Goal: Information Seeking & Learning: Compare options

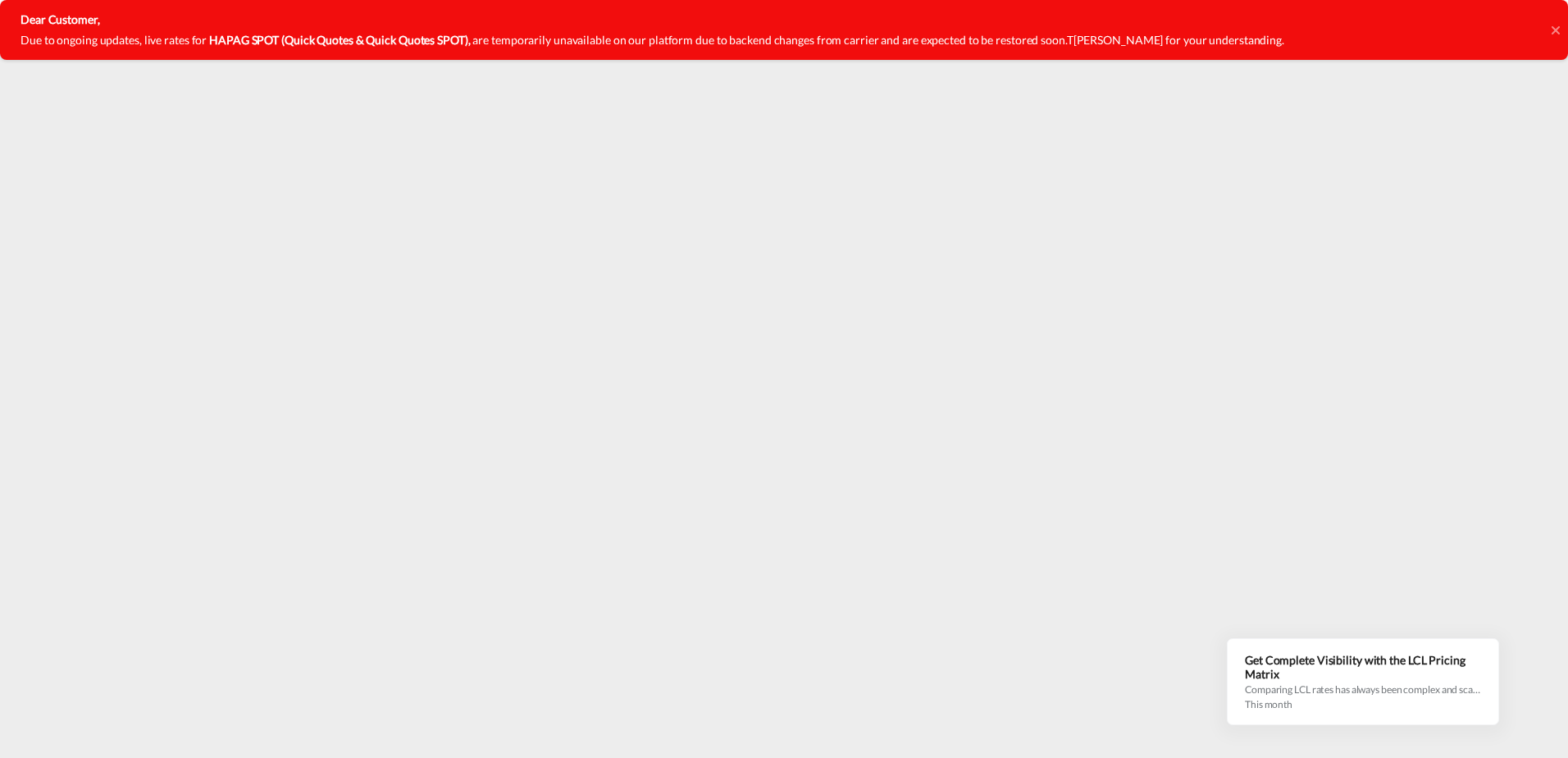
click at [1554, 31] on icon at bounding box center [1556, 31] width 9 height 13
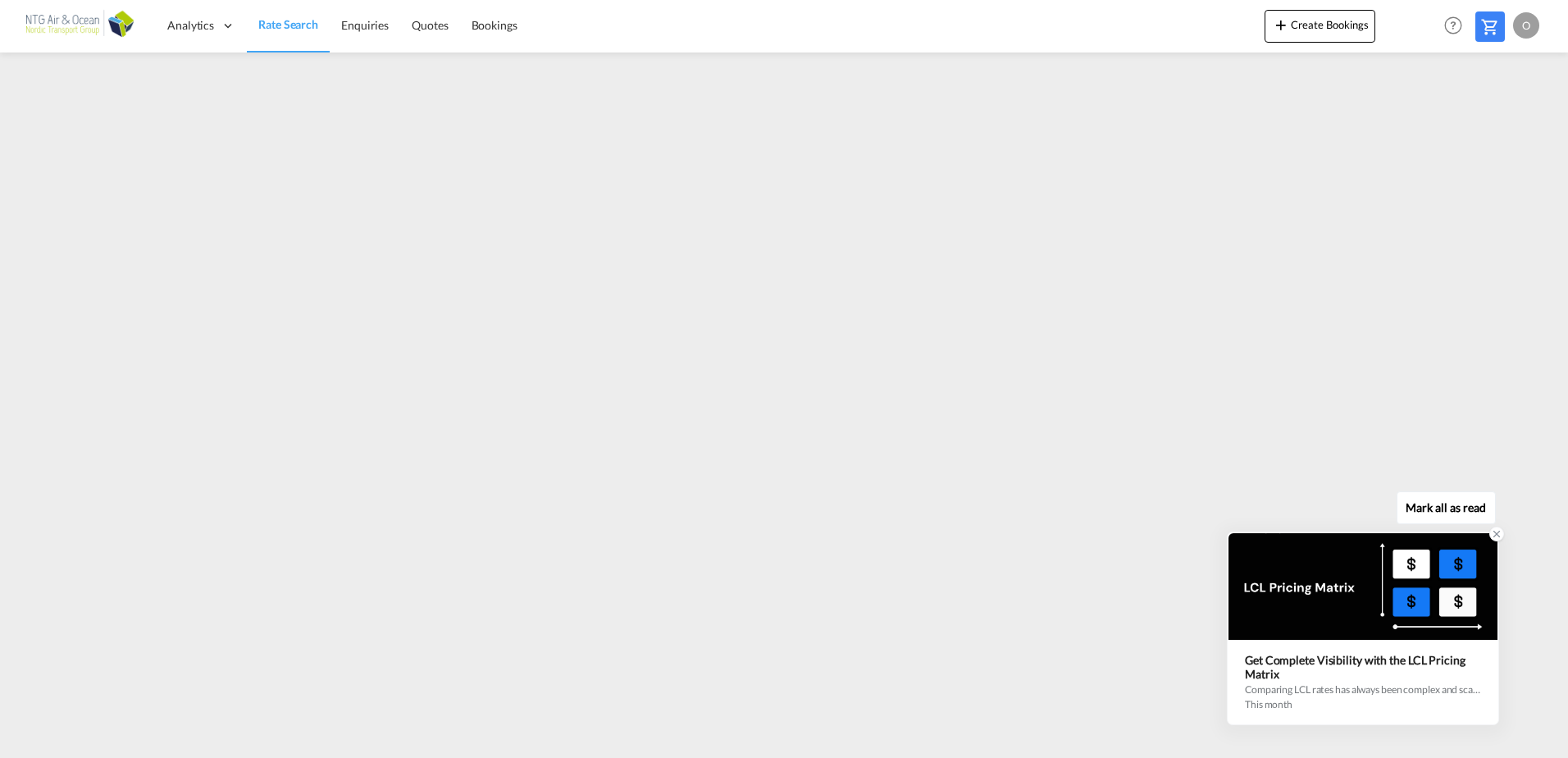
click at [1497, 532] on icon at bounding box center [1497, 534] width 12 height 11
